Goal: Information Seeking & Learning: Check status

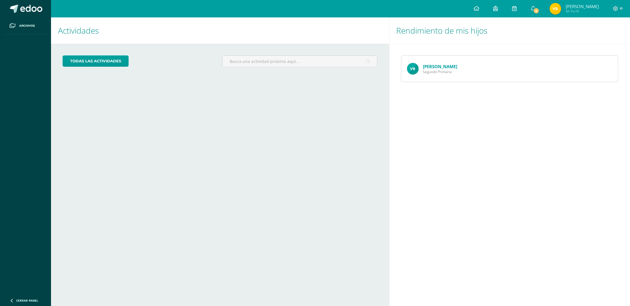
click at [433, 66] on link "[PERSON_NAME]" at bounding box center [440, 66] width 34 height 6
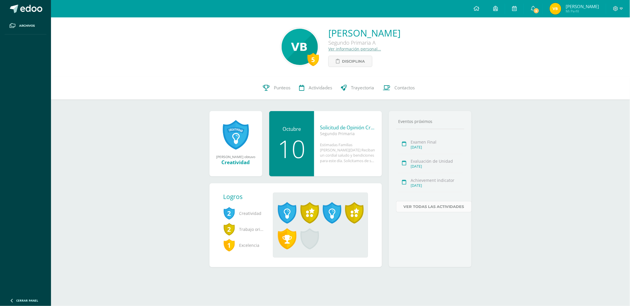
click at [426, 209] on link "Ver todas las actividades" at bounding box center [434, 206] width 76 height 11
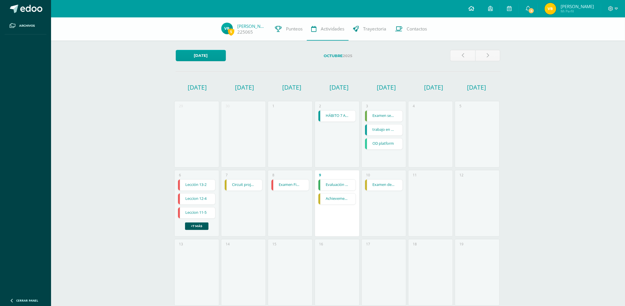
click at [474, 12] on link at bounding box center [471, 8] width 20 height 17
